Goal: Task Accomplishment & Management: Manage account settings

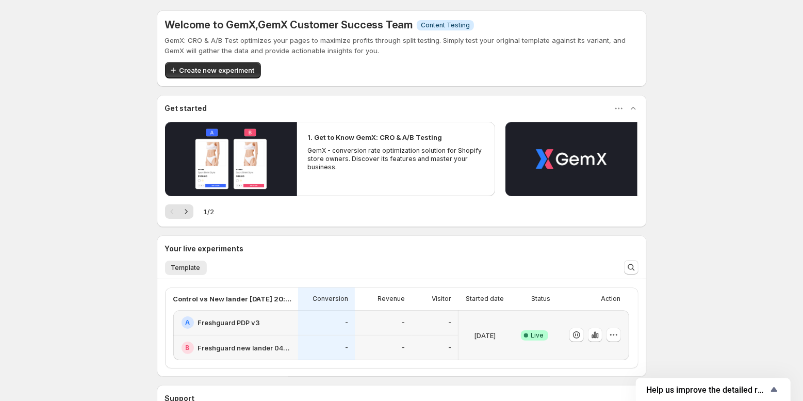
scroll to position [105, 0]
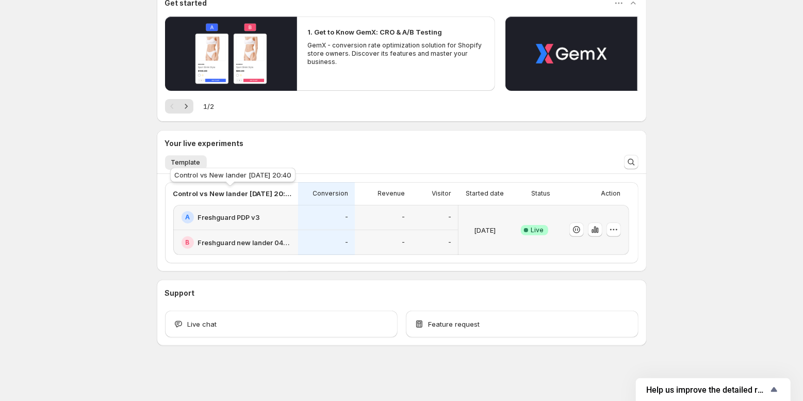
click at [186, 194] on p "Control vs New lander [DATE] 20:40" at bounding box center [232, 193] width 119 height 10
click at [594, 232] on icon "button" at bounding box center [595, 229] width 10 height 10
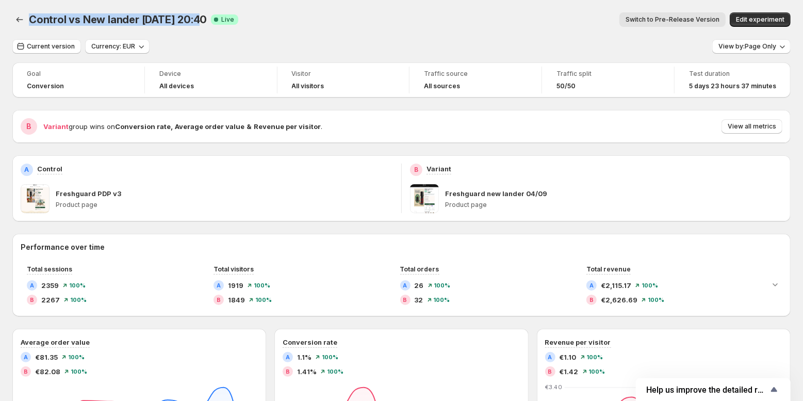
drag, startPoint x: 30, startPoint y: 20, endPoint x: 200, endPoint y: 16, distance: 170.3
click at [200, 16] on span "Control vs New lander [DATE] 20:40" at bounding box center [118, 19] width 178 height 12
copy span "Control vs New lander [DATE] 20:40"
click at [757, 47] on span "View by: Page Only" at bounding box center [748, 46] width 58 height 8
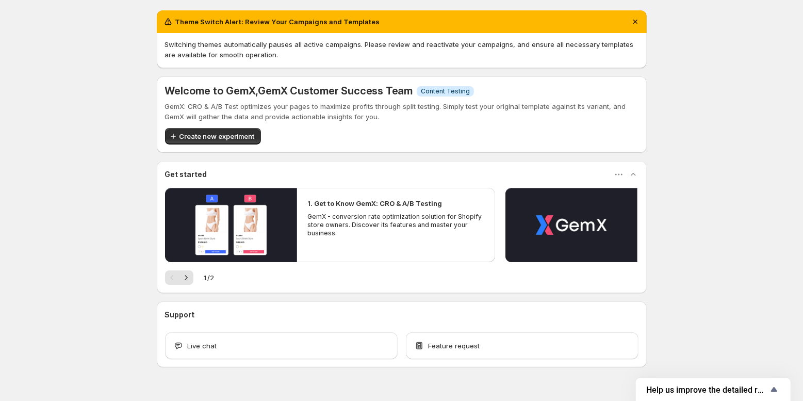
scroll to position [22, 0]
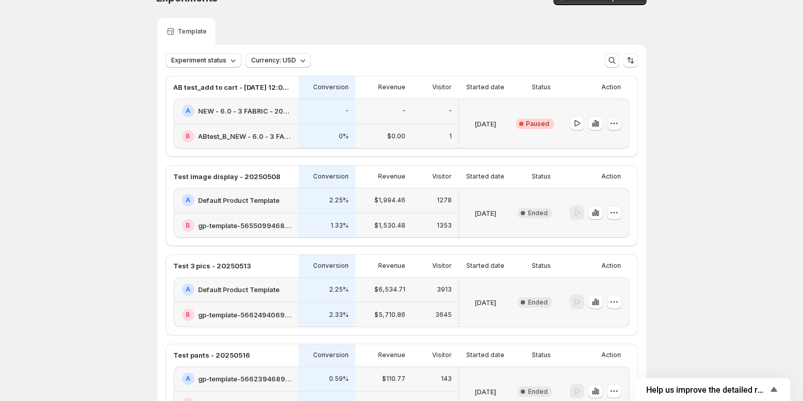
click at [610, 124] on icon "button" at bounding box center [614, 123] width 10 height 10
click at [611, 140] on span "Edit" at bounding box center [621, 144] width 50 height 10
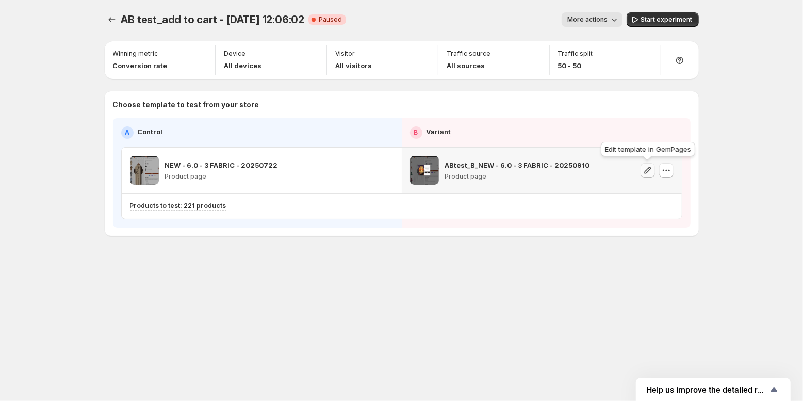
click at [647, 172] on icon "button" at bounding box center [648, 170] width 7 height 7
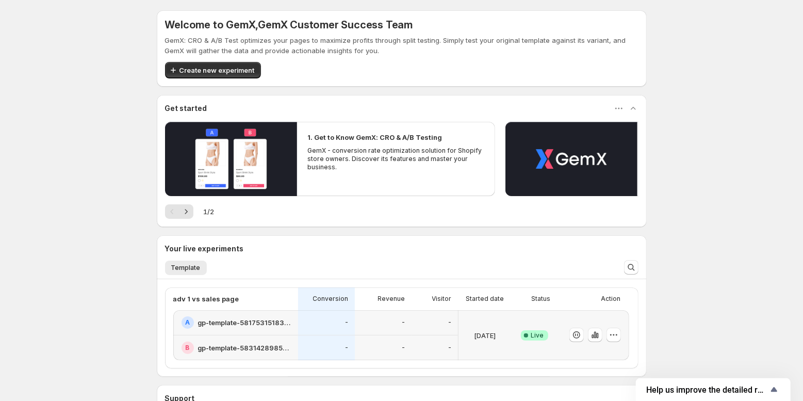
scroll to position [105, 0]
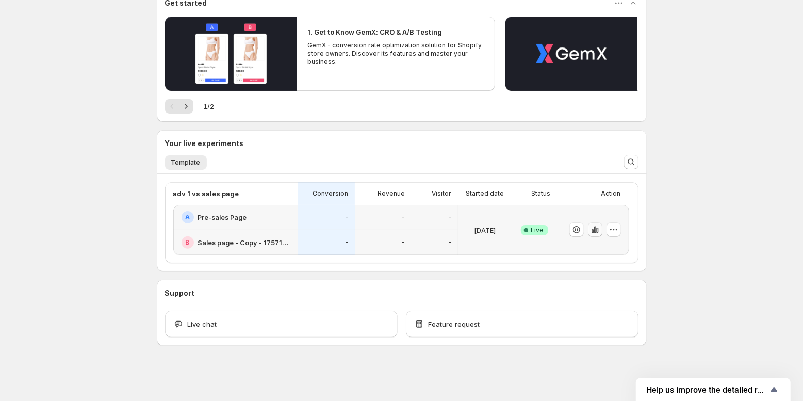
click at [595, 228] on icon "button" at bounding box center [595, 229] width 10 height 10
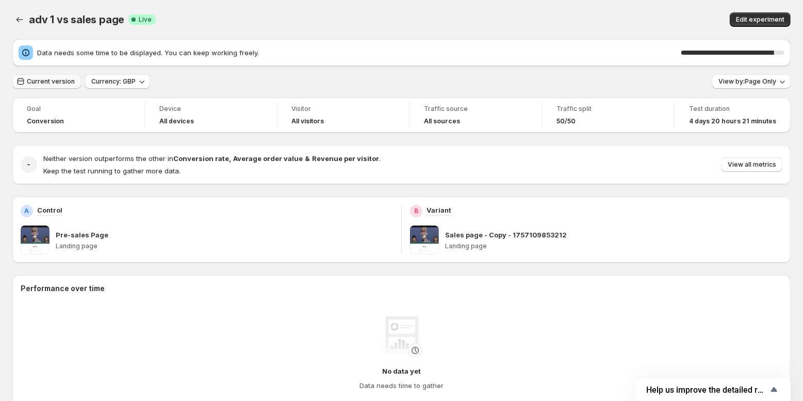
click at [57, 79] on span "Current version" at bounding box center [51, 81] width 48 height 8
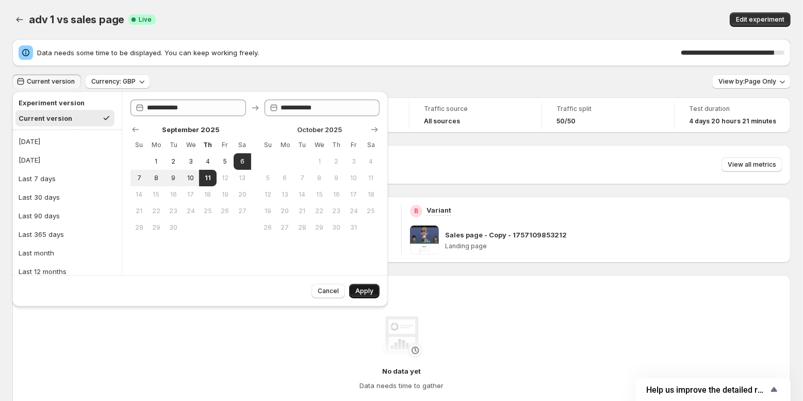
click at [363, 291] on span "Apply" at bounding box center [365, 291] width 18 height 8
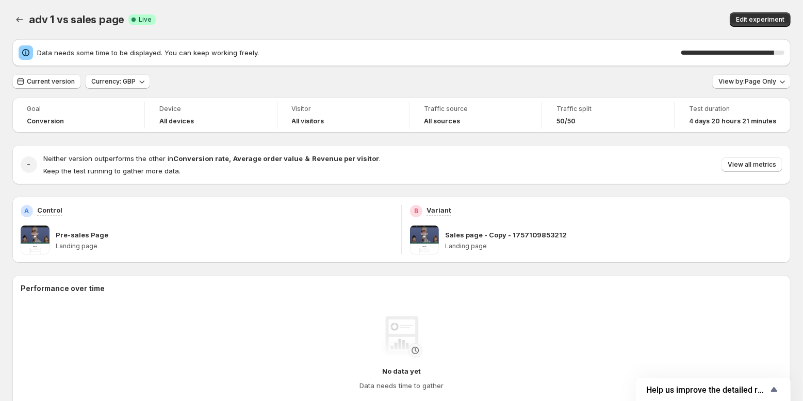
click at [432, 30] on div "adv 1 vs sales page. This page is ready adv 1 vs sales page Success Complete Li…" at bounding box center [401, 19] width 779 height 39
click at [787, 83] on icon "button" at bounding box center [783, 81] width 10 height 10
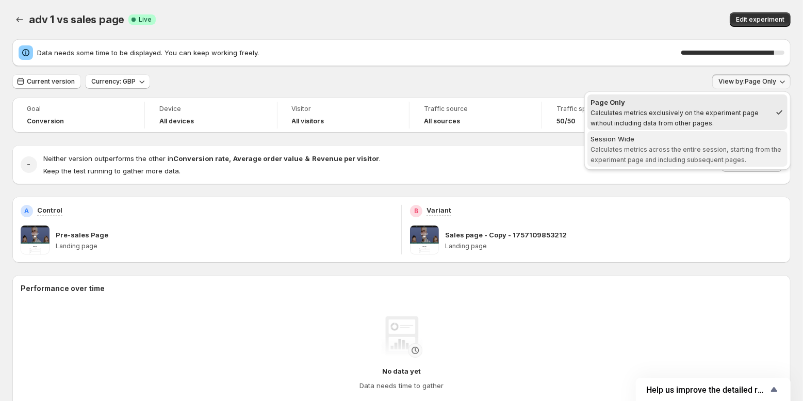
click at [668, 146] on span "Calculates metrics across the entire session, starting from the experiment page…" at bounding box center [686, 155] width 191 height 18
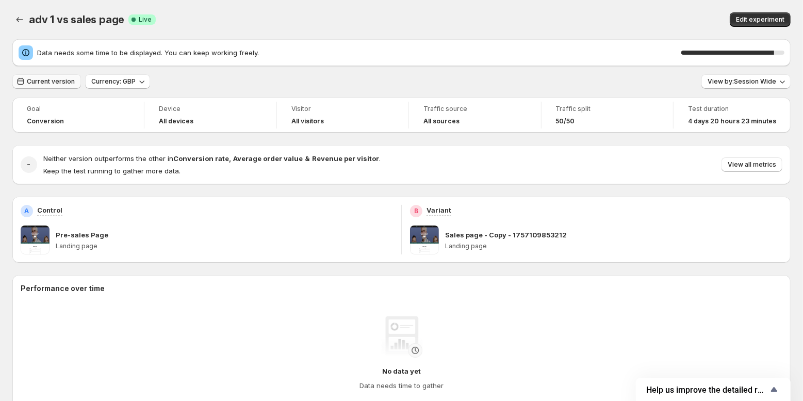
click at [36, 80] on span "Current version" at bounding box center [51, 81] width 48 height 8
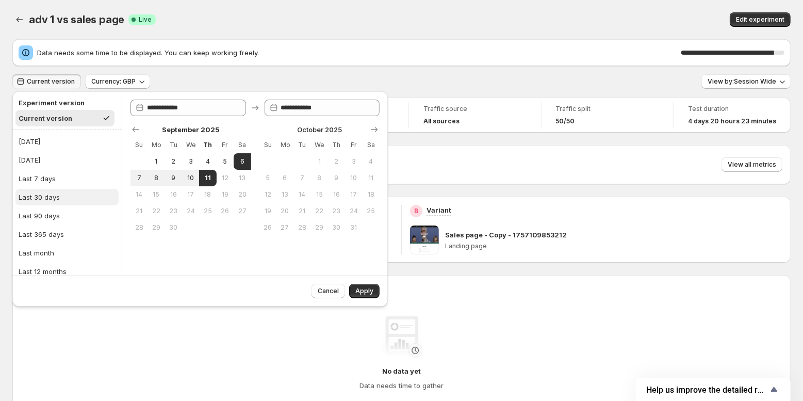
click at [70, 199] on button "Last 30 days" at bounding box center [66, 197] width 103 height 17
type input "**********"
click at [364, 294] on span "Apply" at bounding box center [365, 291] width 18 height 8
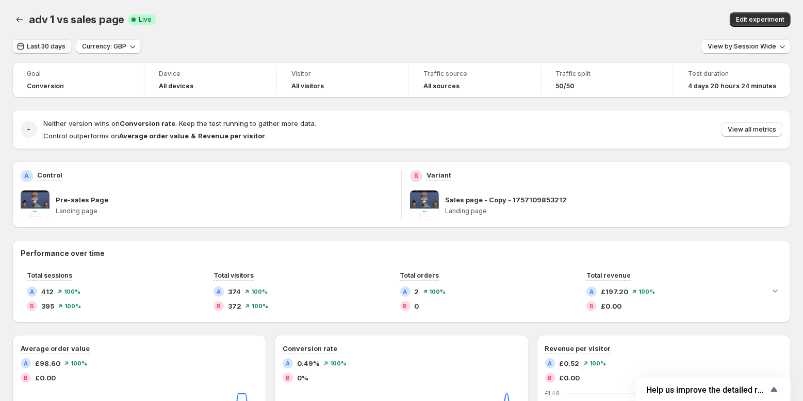
click at [40, 50] on span "Last 30 days" at bounding box center [46, 46] width 39 height 8
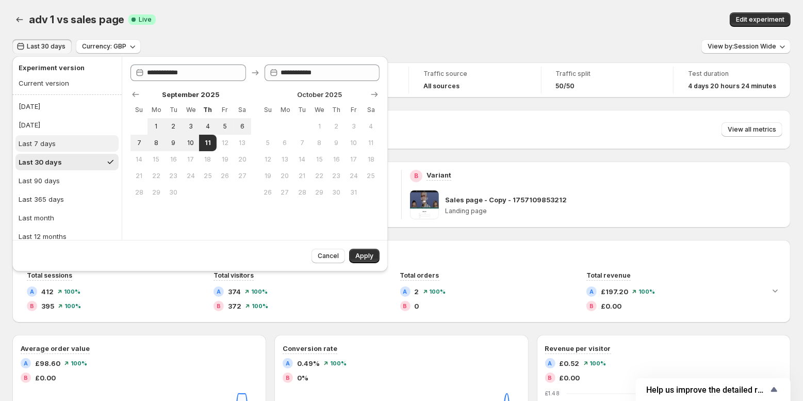
click at [74, 145] on button "Last 7 days" at bounding box center [66, 143] width 103 height 17
type input "**********"
click at [376, 255] on button "Apply" at bounding box center [364, 256] width 30 height 14
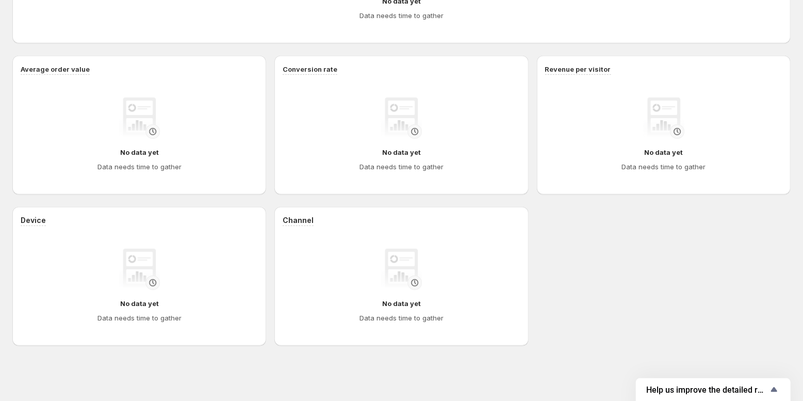
scroll to position [51, 0]
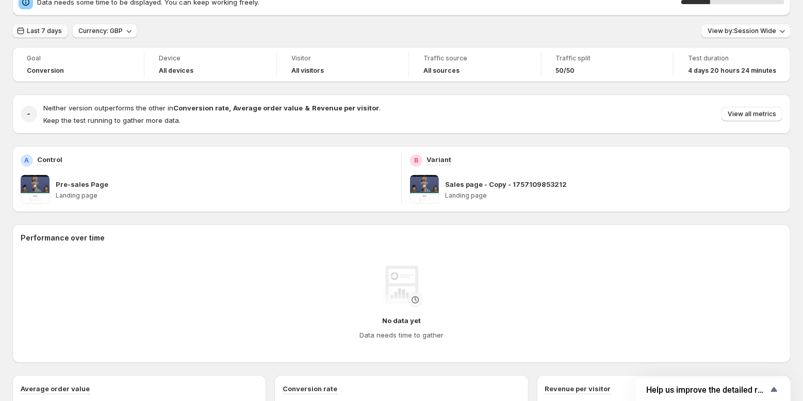
click at [42, 27] on button "Last 7 days" at bounding box center [40, 31] width 56 height 14
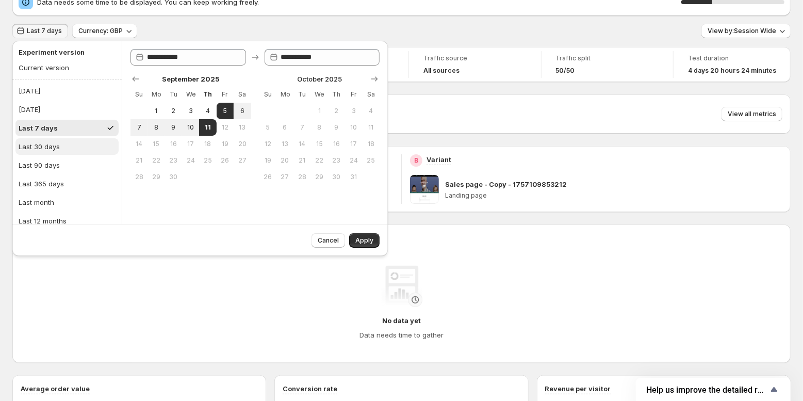
click at [53, 144] on div "Last 30 days" at bounding box center [39, 146] width 41 height 10
click at [43, 131] on div "Last 7 days" at bounding box center [37, 128] width 37 height 10
click at [46, 153] on button "Last 30 days" at bounding box center [66, 146] width 103 height 17
type input "**********"
click at [366, 247] on button "Apply" at bounding box center [364, 240] width 30 height 14
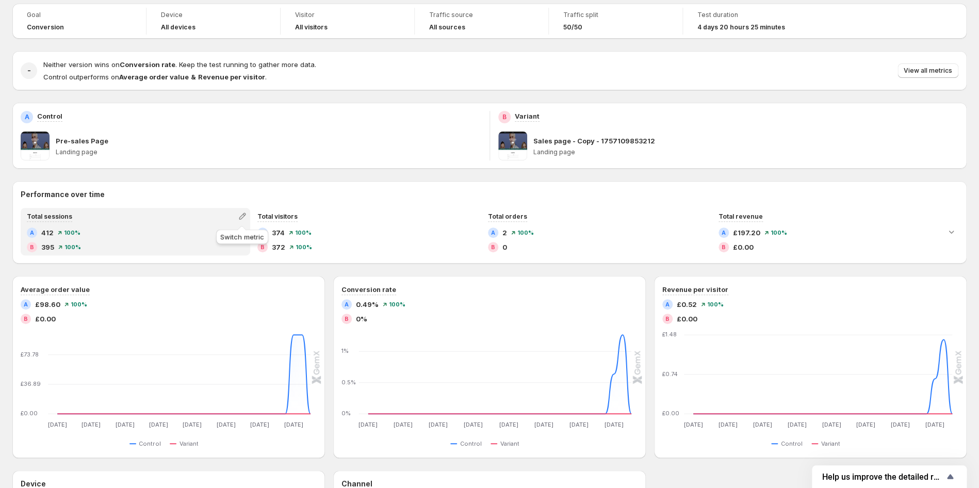
scroll to position [0, 0]
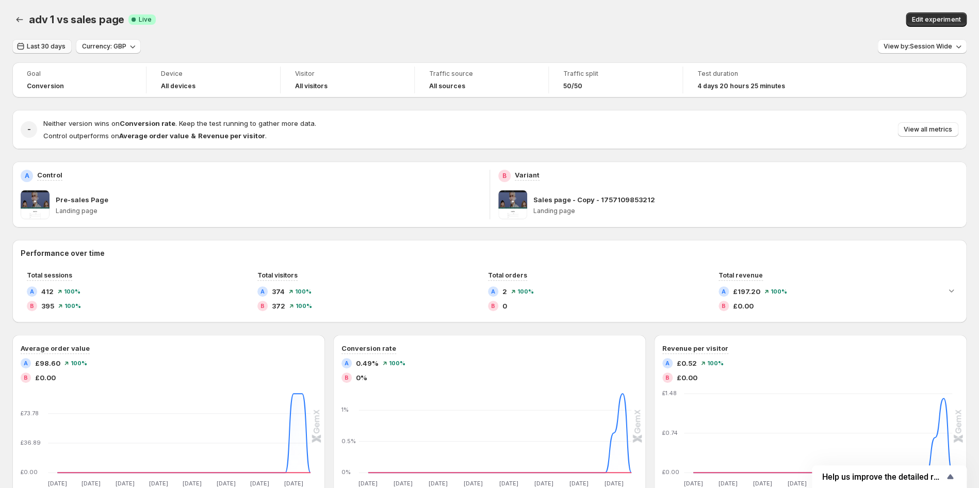
click at [41, 47] on span "Last 30 days" at bounding box center [46, 46] width 39 height 8
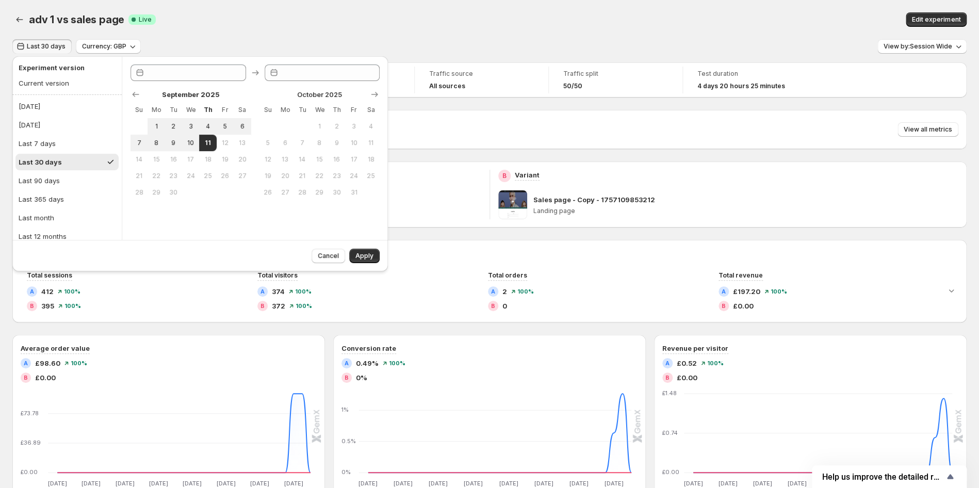
type input "**********"
click at [82, 146] on button "Last 7 days" at bounding box center [66, 143] width 103 height 17
type input "**********"
click at [56, 163] on div "Last 30 days" at bounding box center [39, 162] width 41 height 10
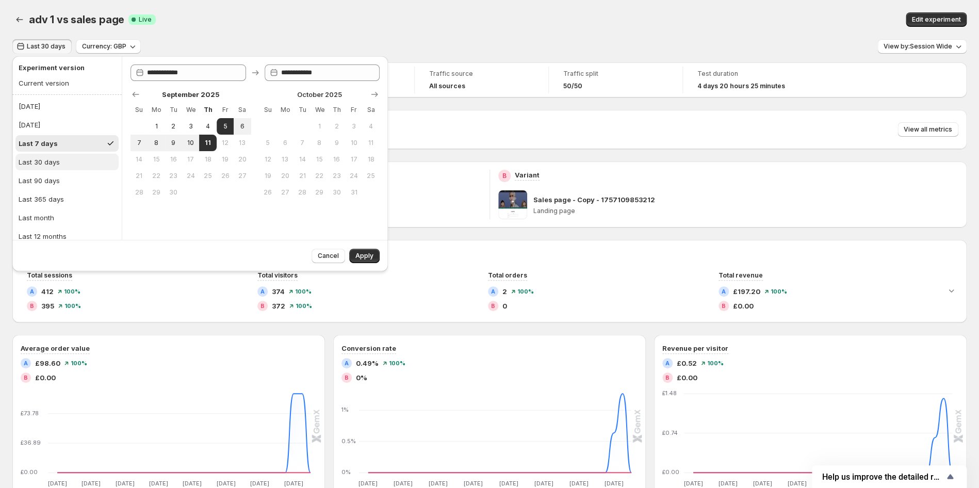
type input "**********"
click at [444, 27] on div "adv 1 vs sales page. This page is ready adv 1 vs sales page Success Complete Li…" at bounding box center [489, 19] width 955 height 39
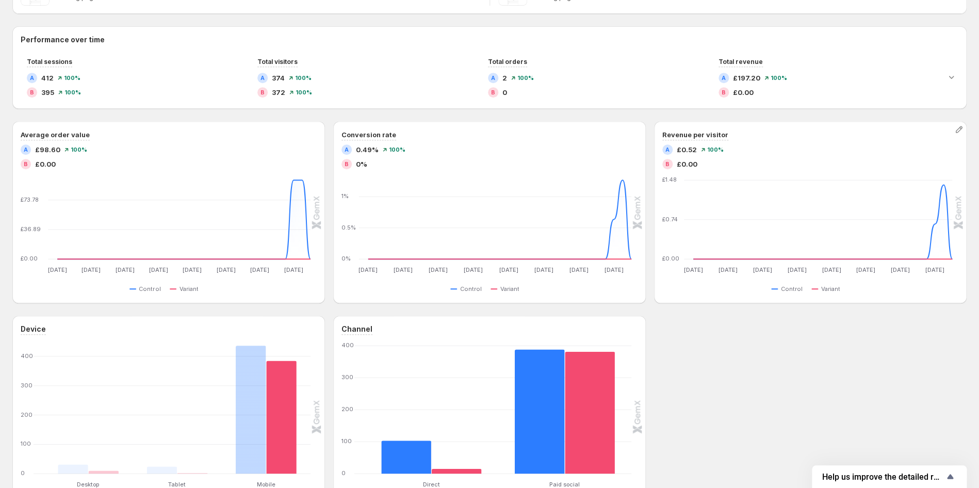
scroll to position [267, 0]
